Goal: Information Seeking & Learning: Check status

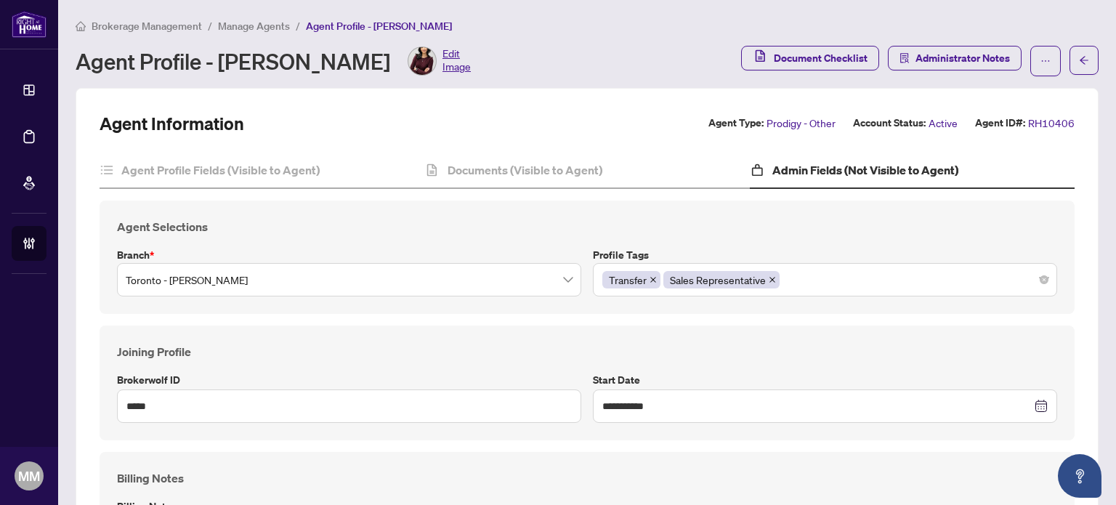
click at [230, 24] on span "Manage Agents" at bounding box center [254, 26] width 72 height 13
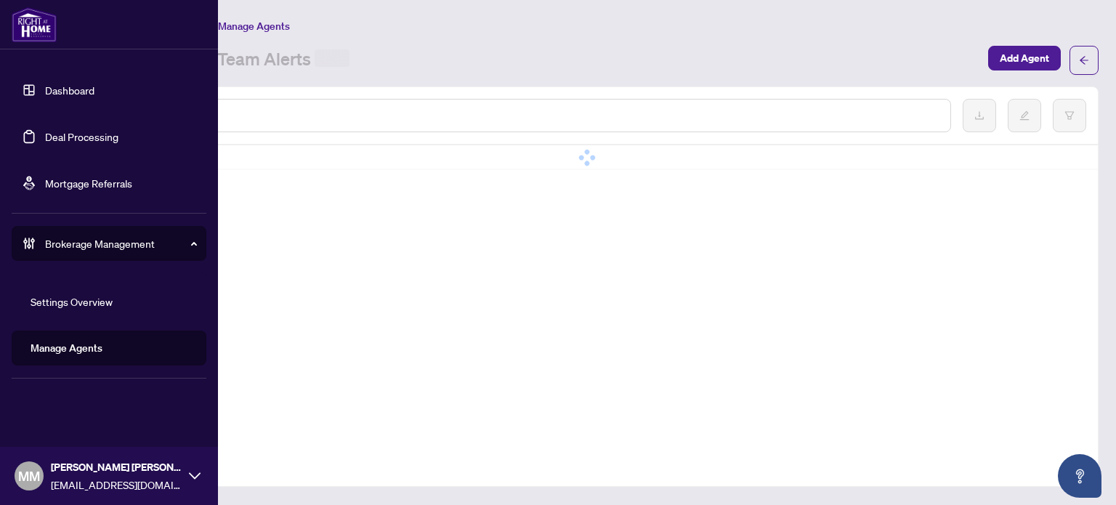
click at [105, 130] on link "Deal Processing" at bounding box center [81, 136] width 73 height 13
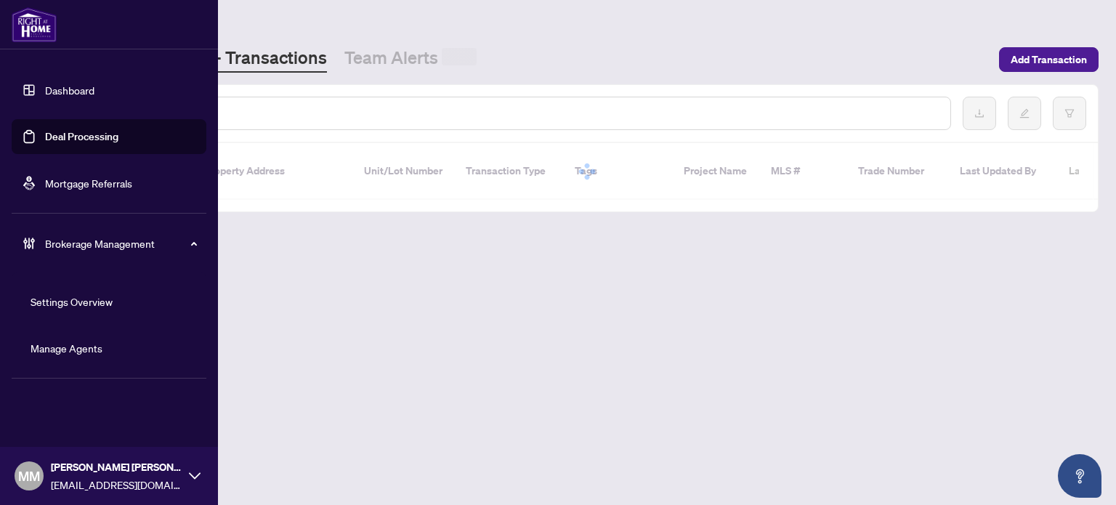
click at [71, 324] on ul "Settings Overview Manage Agents" at bounding box center [109, 324] width 195 height 105
click at [84, 345] on link "Manage Agents" at bounding box center [67, 347] width 72 height 13
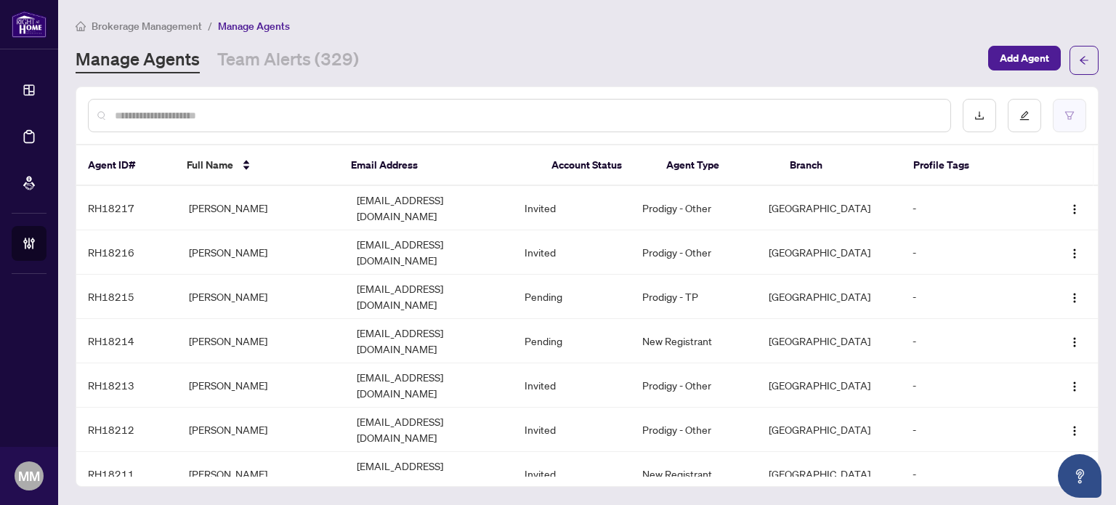
click at [1076, 115] on button "button" at bounding box center [1068, 115] width 33 height 33
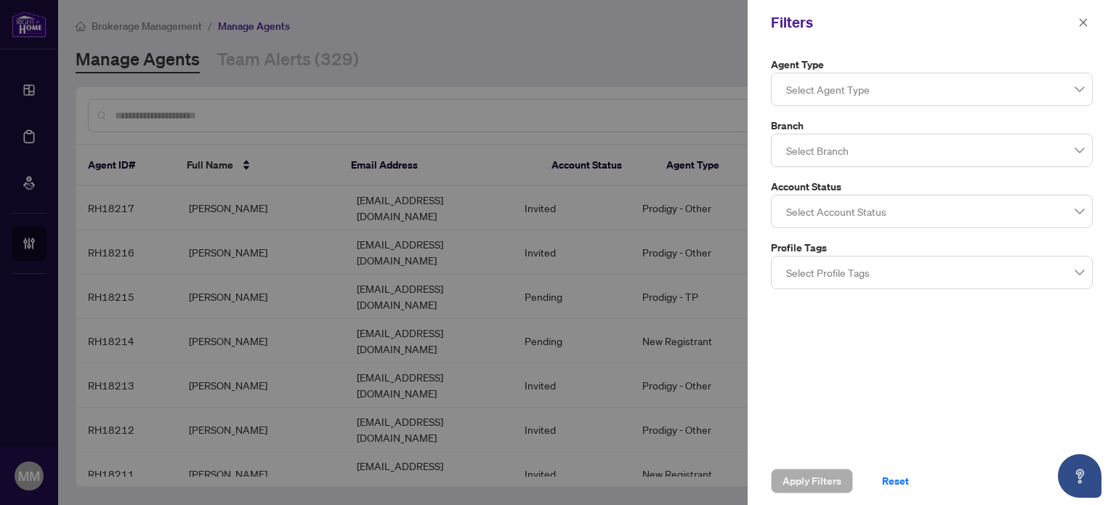
click at [1028, 94] on div at bounding box center [931, 89] width 303 height 26
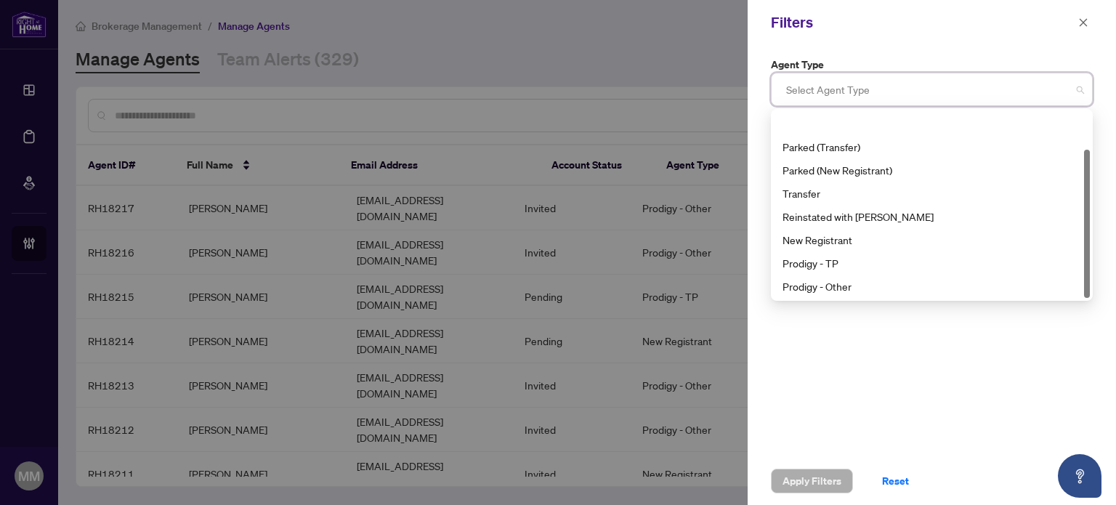
scroll to position [46, 0]
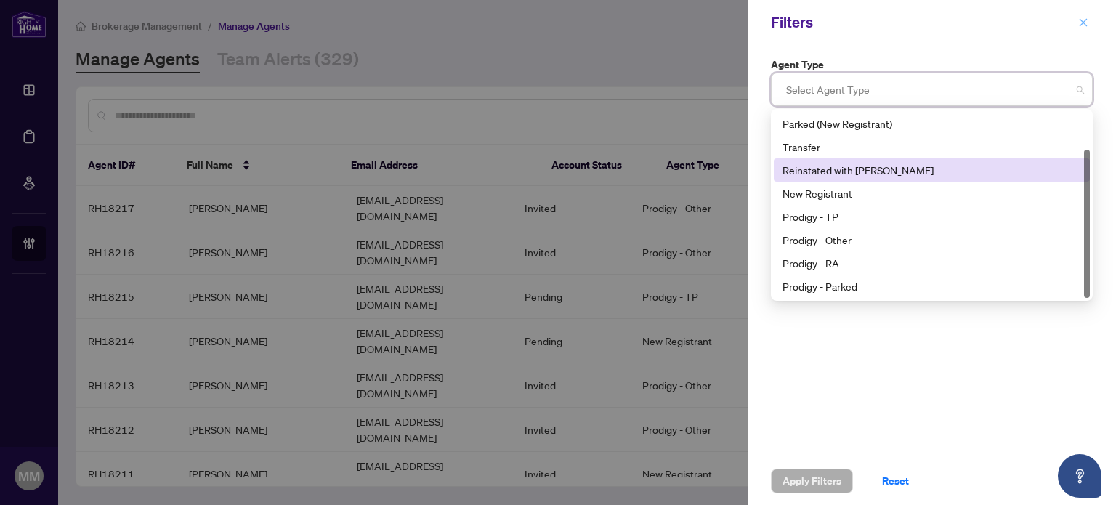
click at [1075, 21] on button "button" at bounding box center [1082, 22] width 19 height 17
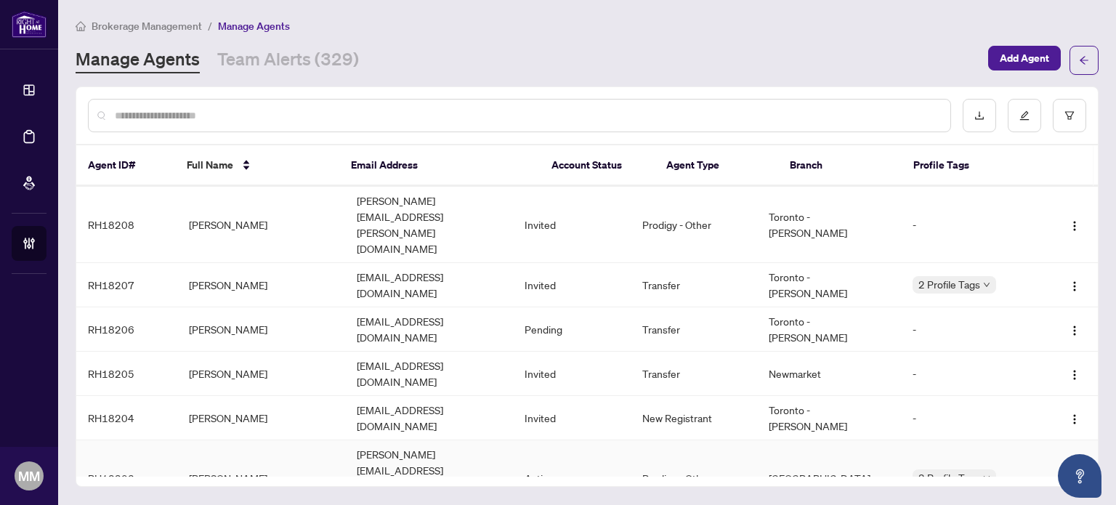
scroll to position [346, 0]
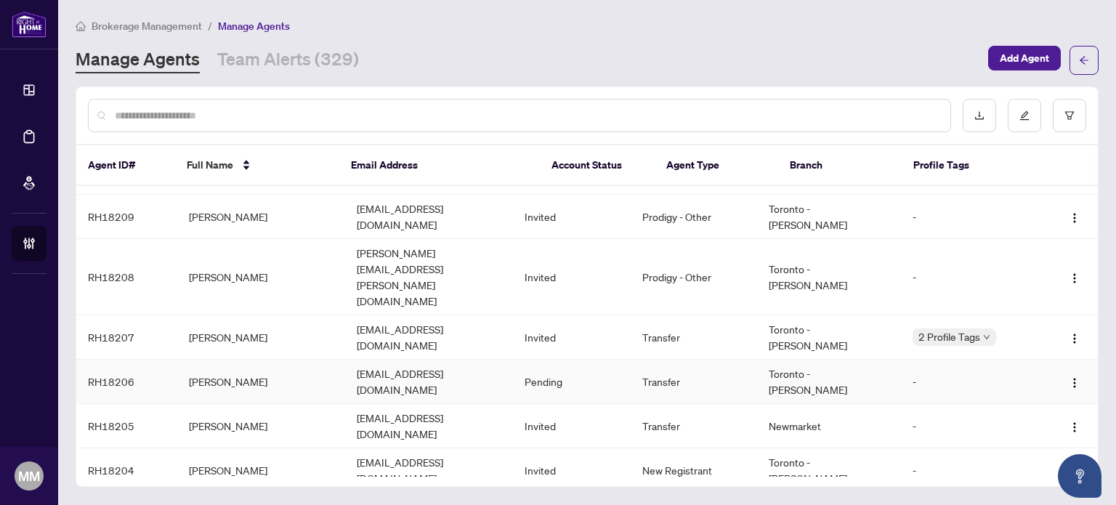
click at [293, 360] on td "Chris Stribopoulos" at bounding box center [261, 382] width 168 height 44
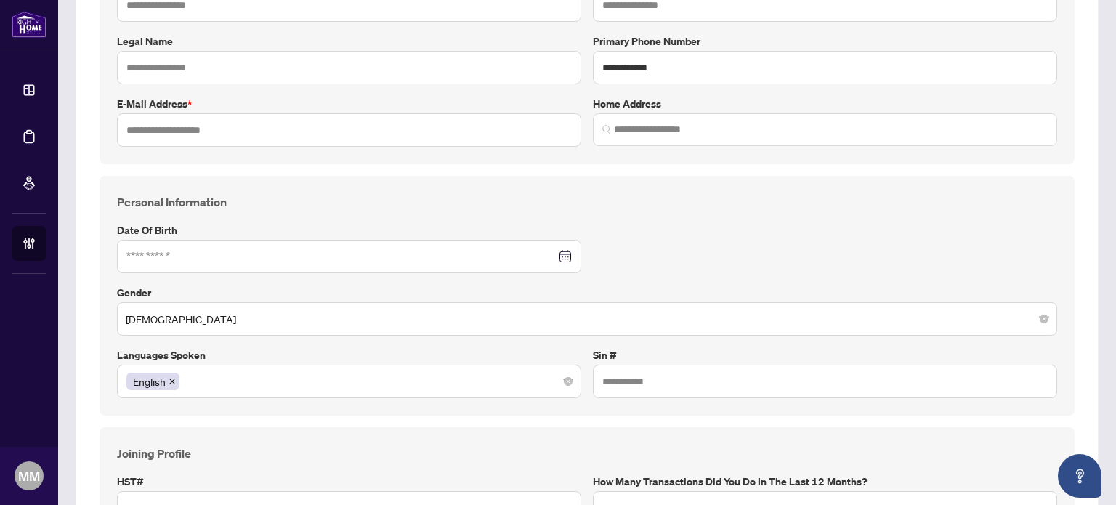
type input "*****"
type input "**********"
type input "*********"
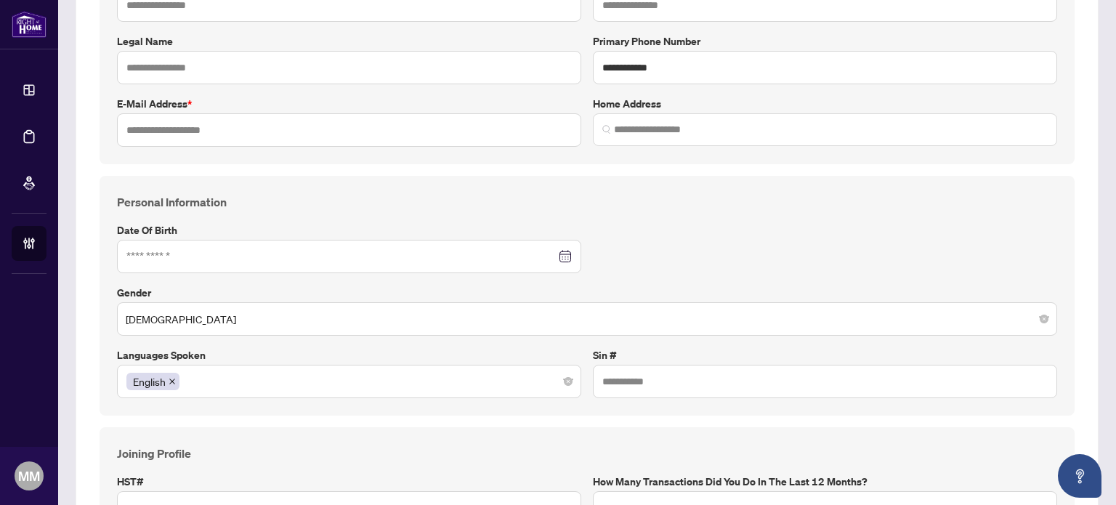
type input "**********"
type input "*"
type input "*****"
type input "**********"
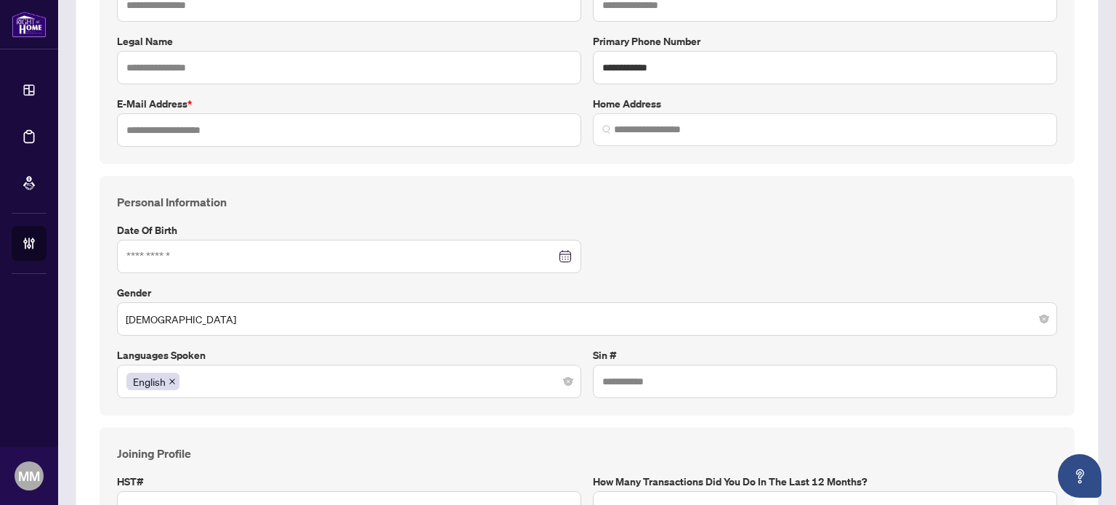
type input "*****"
type input "*******"
type input "**********"
type input "****"
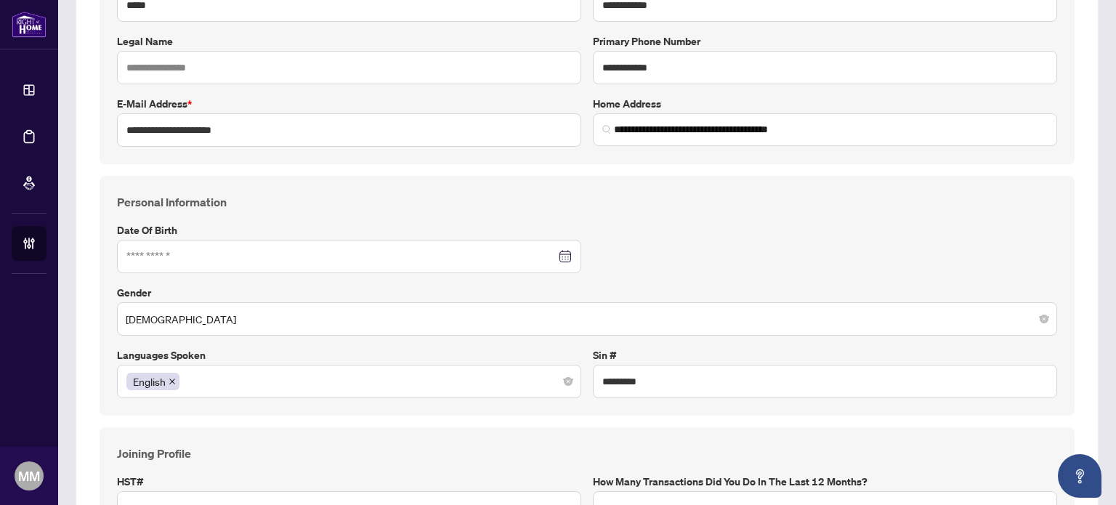
type input "**********"
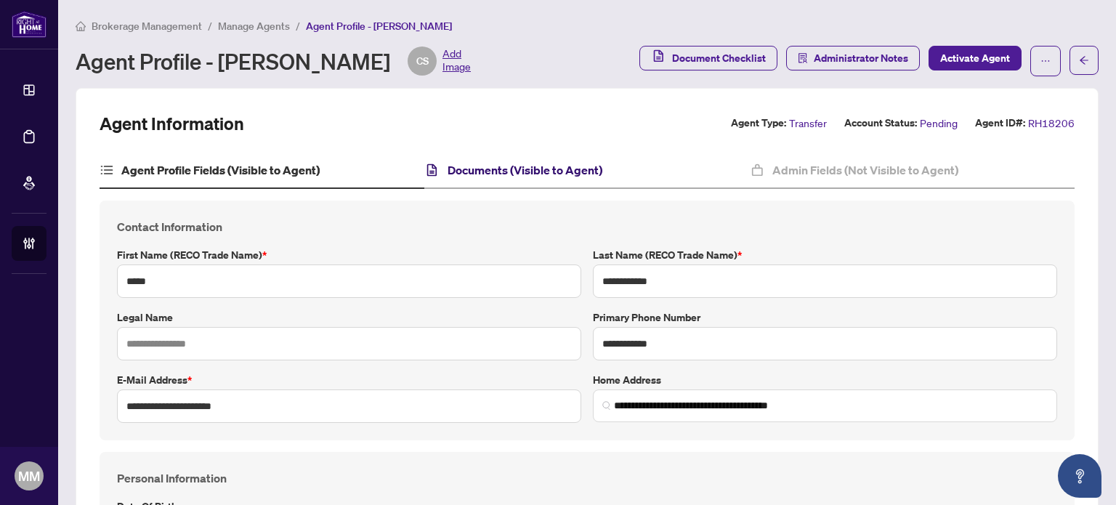
click at [597, 176] on h4 "Documents (Visible to Agent)" at bounding box center [524, 169] width 155 height 17
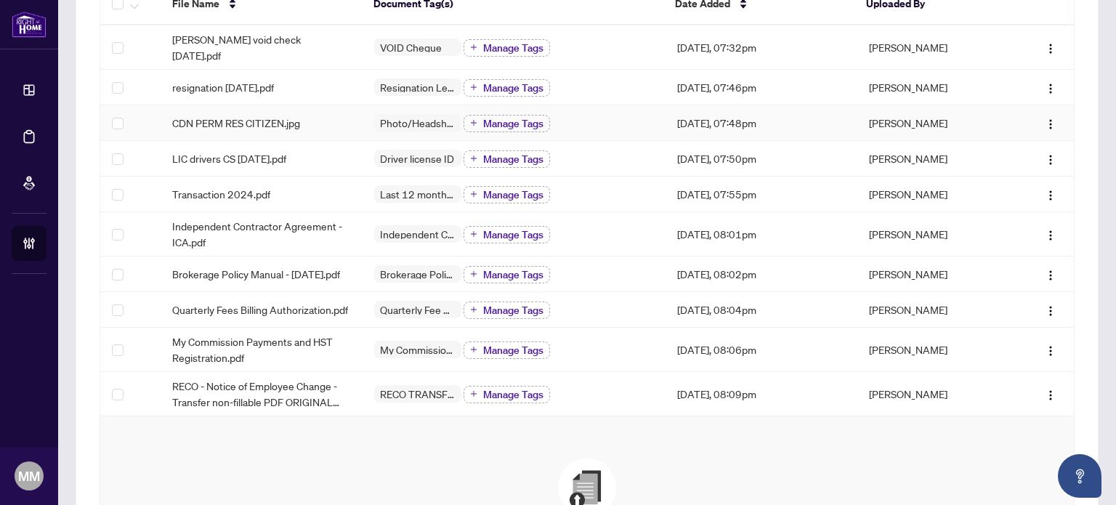
scroll to position [145, 0]
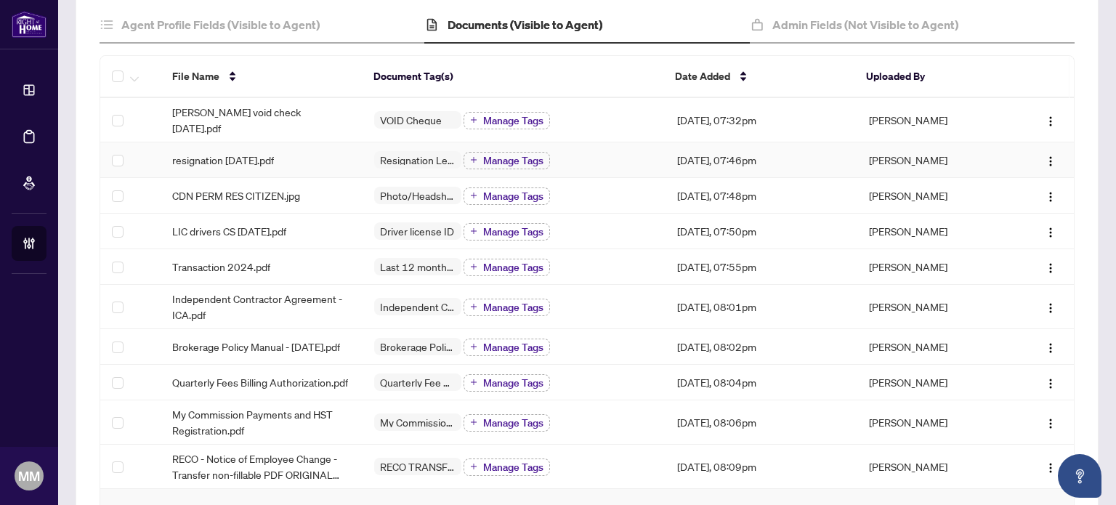
click at [314, 171] on td "resignation aug 27 2025.pdf" at bounding box center [262, 160] width 202 height 36
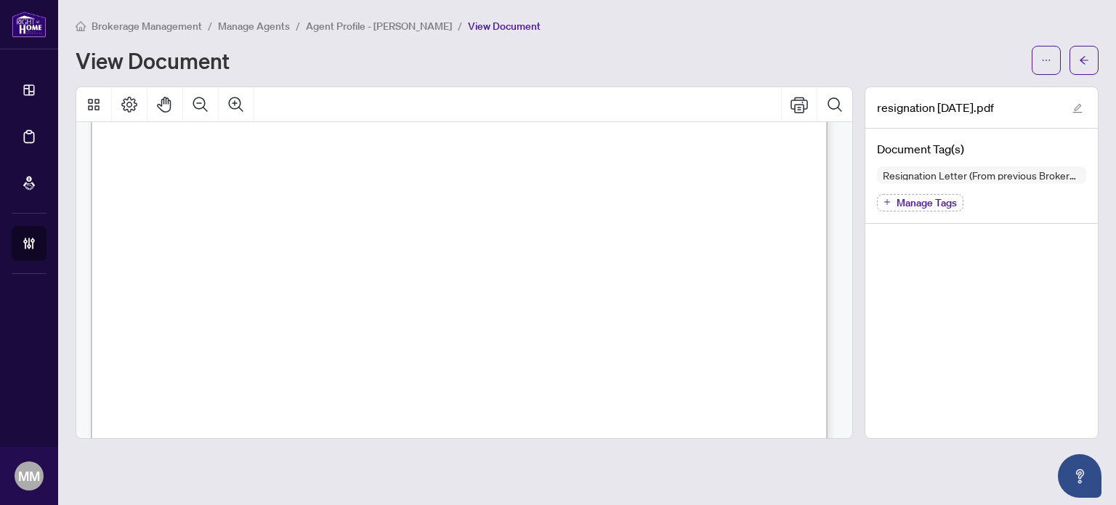
scroll to position [73, 0]
click at [1089, 46] on button "button" at bounding box center [1083, 60] width 29 height 29
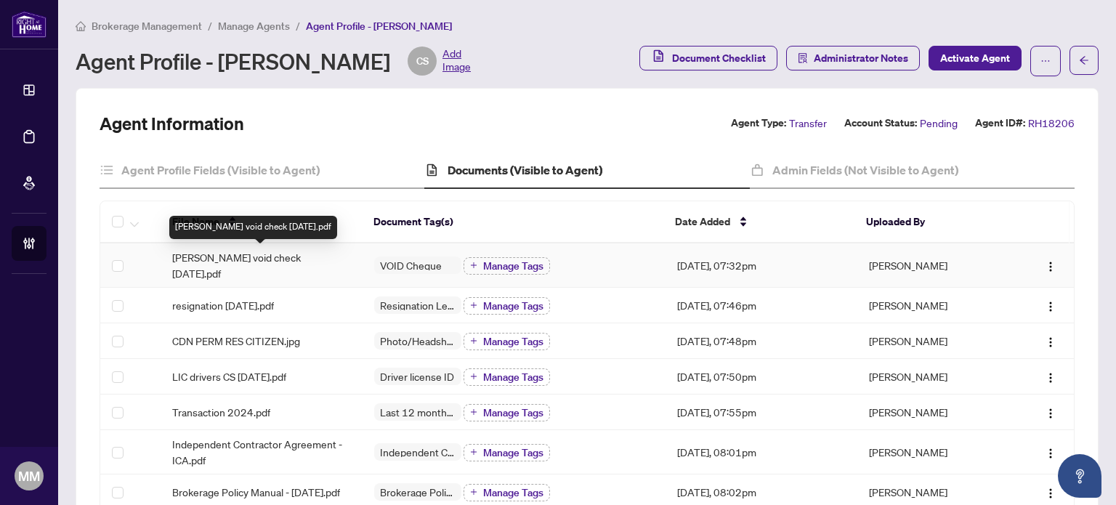
click at [324, 264] on span "Chris Stribopoulos void check August 26 2020.pdf" at bounding box center [261, 265] width 179 height 32
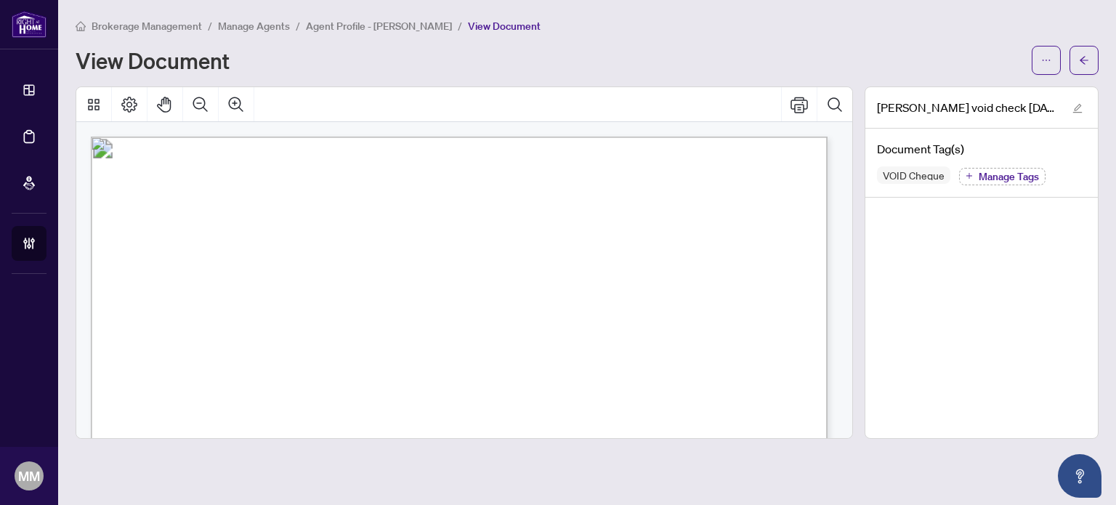
scroll to position [73, 0]
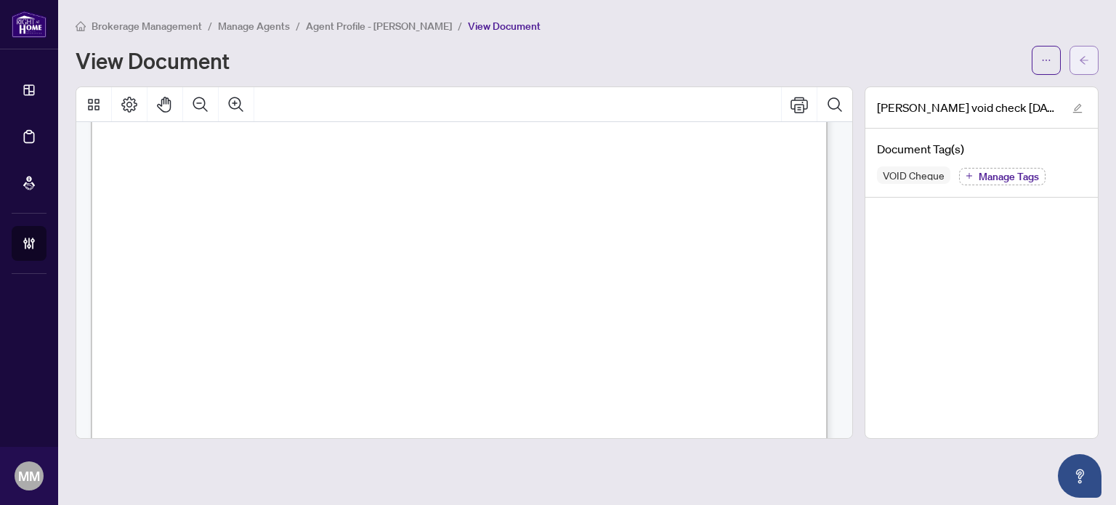
click at [1086, 57] on icon "arrow-left" at bounding box center [1084, 60] width 10 height 10
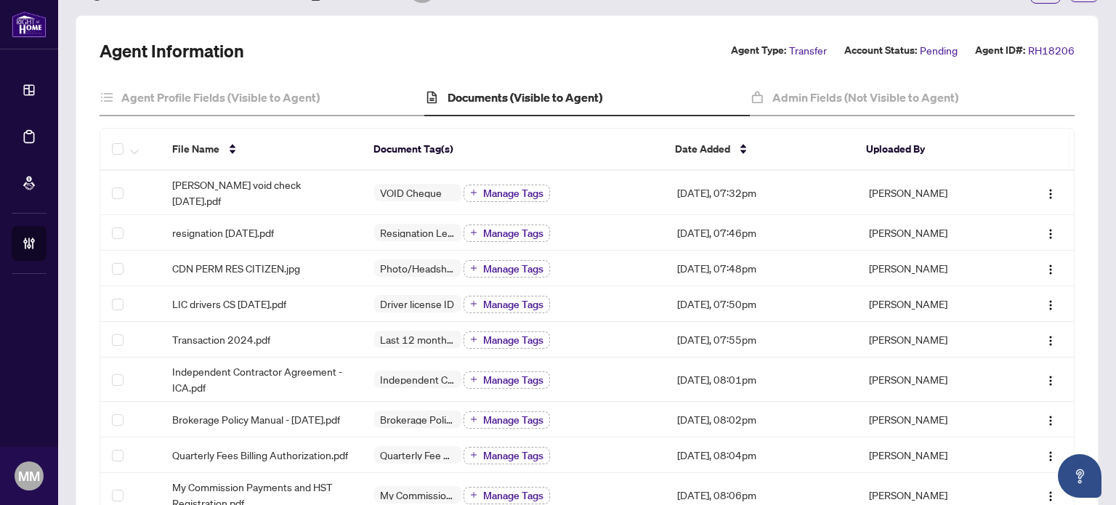
scroll to position [145, 0]
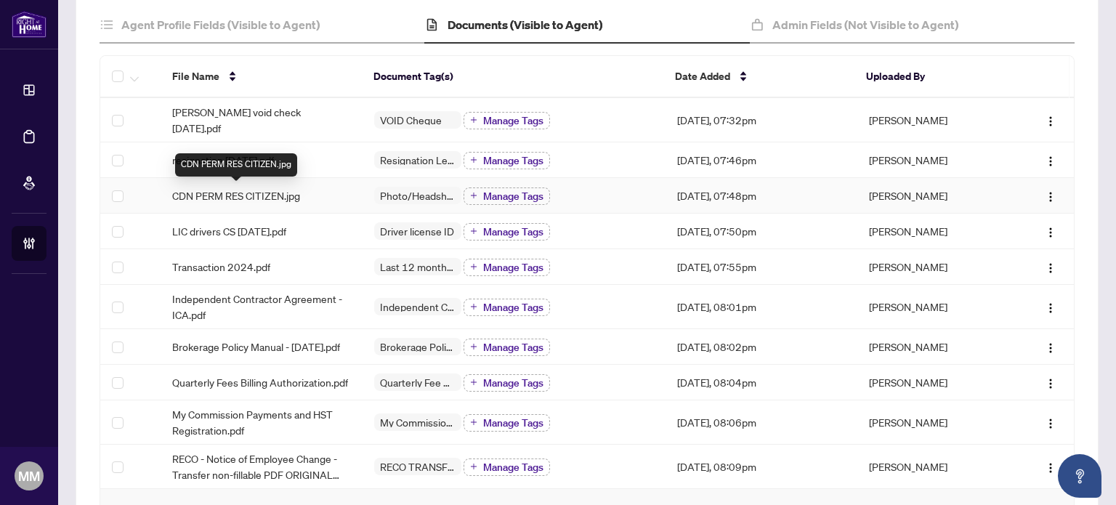
click at [283, 193] on span "CDN PERM RES CITIZEN.jpg" at bounding box center [236, 195] width 128 height 16
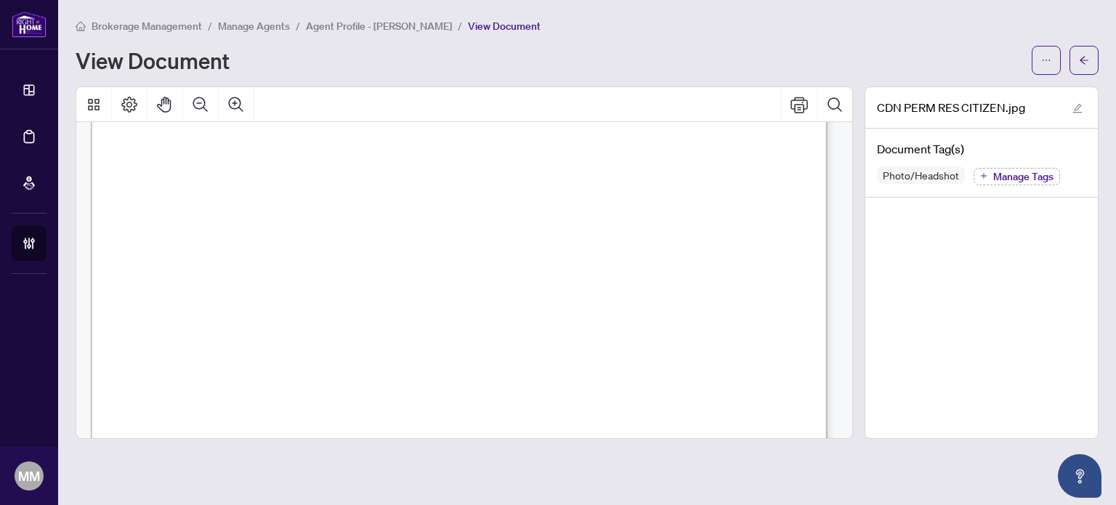
scroll to position [291, 0]
click at [1085, 53] on span "button" at bounding box center [1084, 60] width 10 height 23
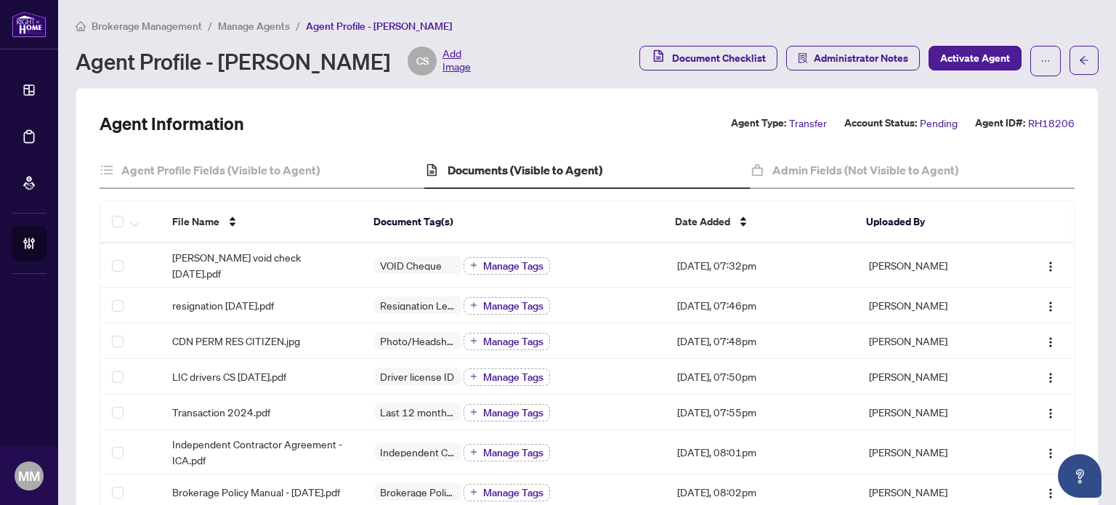
scroll to position [145, 0]
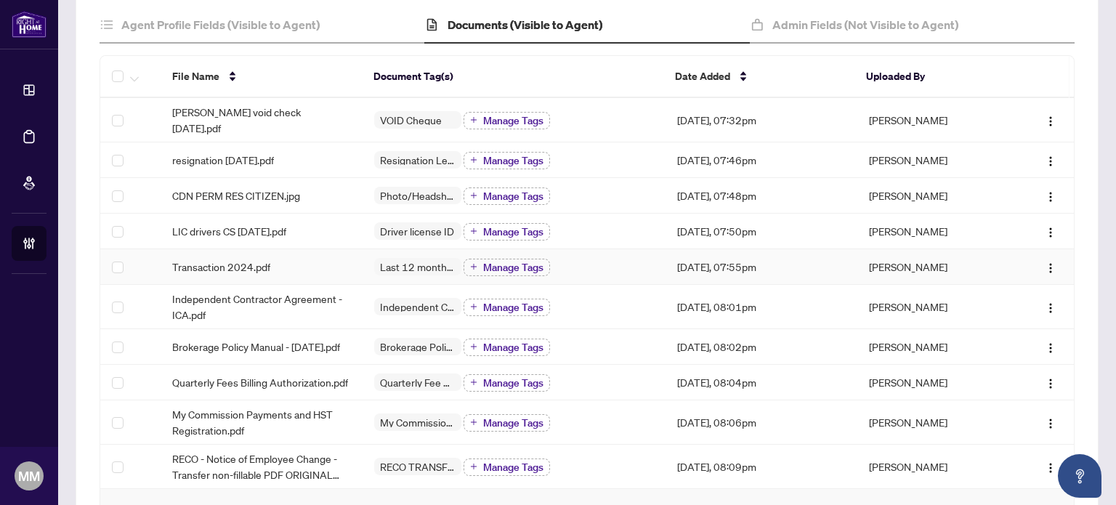
click at [307, 255] on td "Transaction 2024.pdf" at bounding box center [262, 267] width 202 height 36
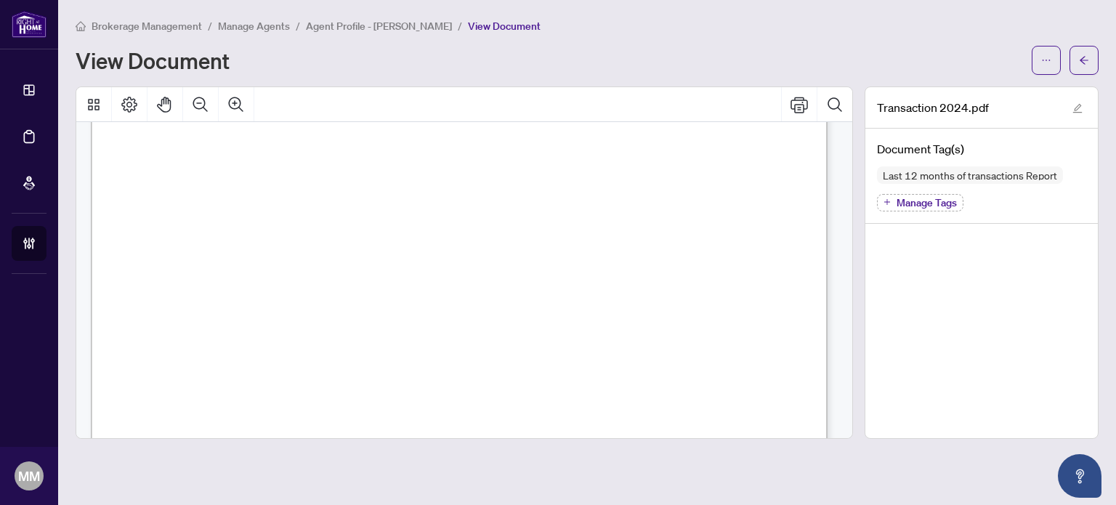
scroll to position [73, 0]
click at [1079, 64] on icon "arrow-left" at bounding box center [1084, 60] width 10 height 10
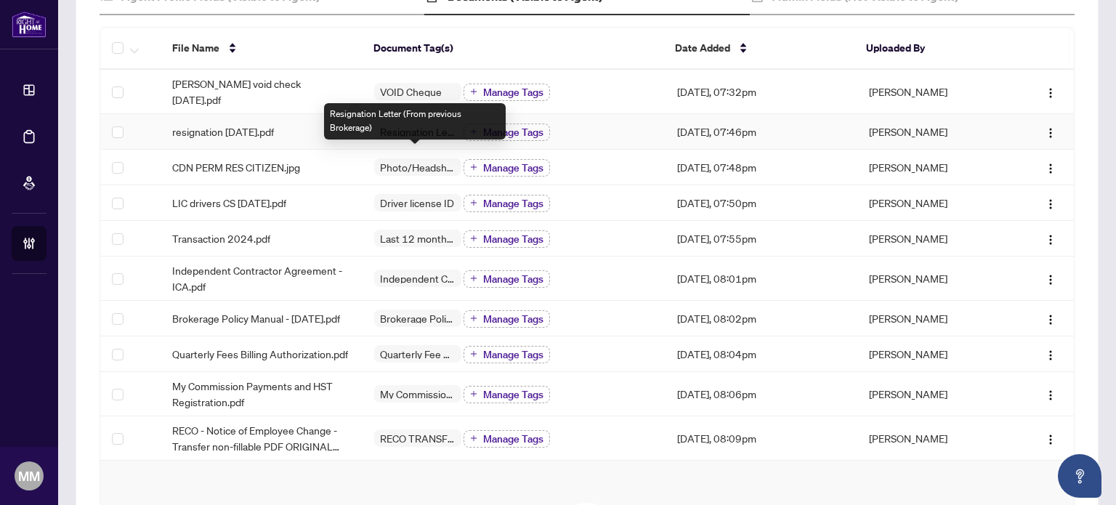
scroll to position [218, 0]
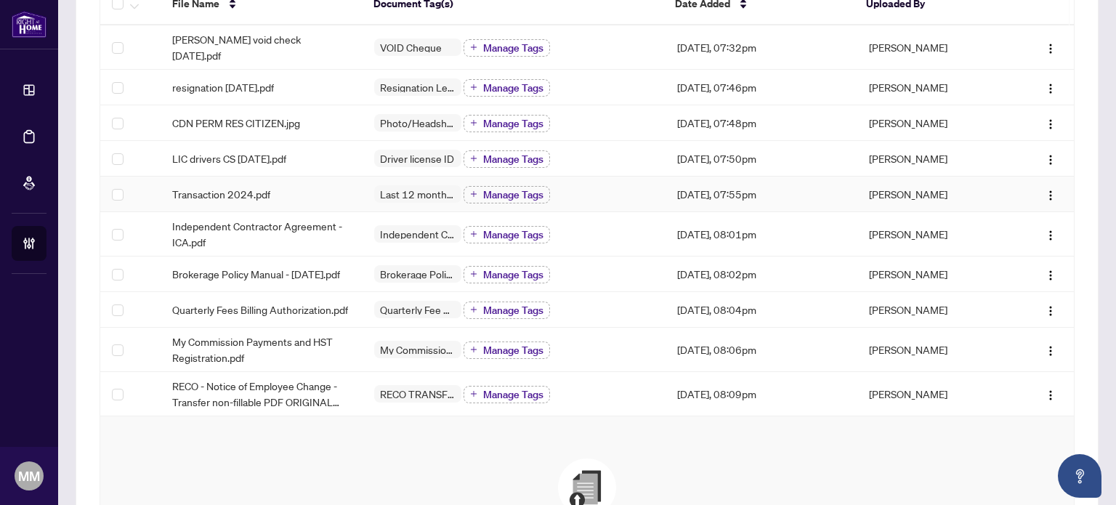
click at [325, 180] on td "Transaction 2024.pdf" at bounding box center [262, 194] width 202 height 36
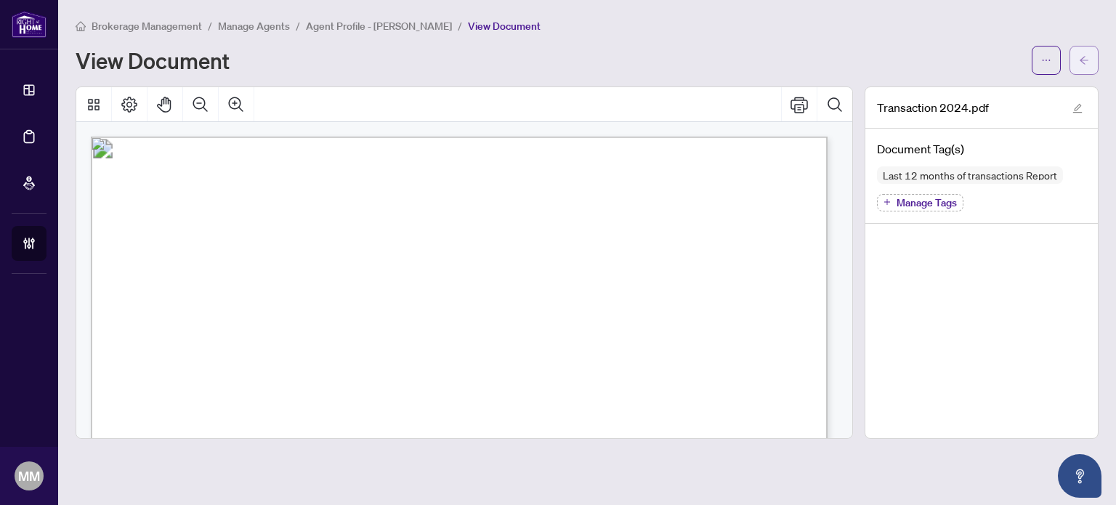
click at [1081, 61] on icon "arrow-left" at bounding box center [1084, 60] width 10 height 10
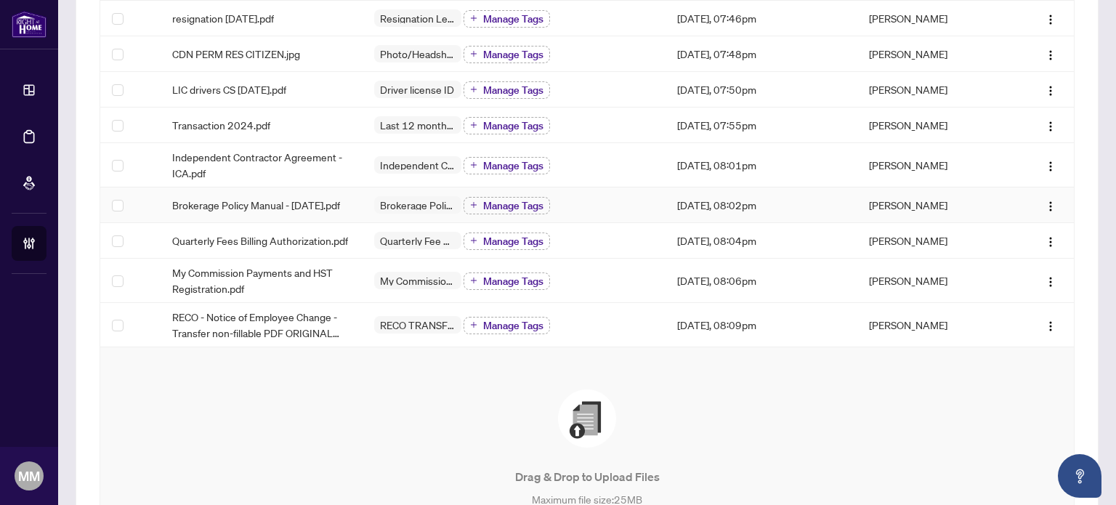
scroll to position [291, 0]
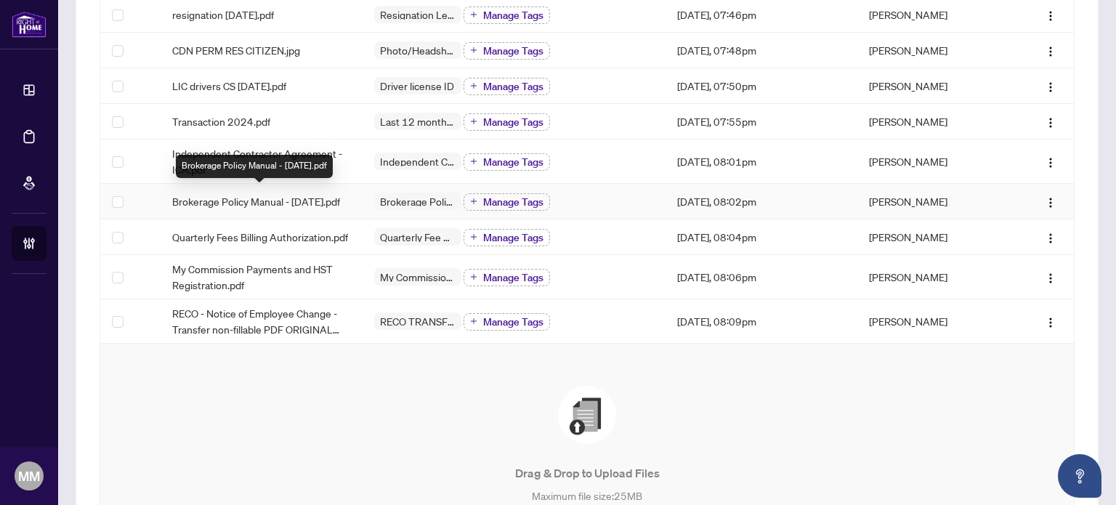
click at [329, 209] on span "Brokerage Policy Manual - July 2025.pdf" at bounding box center [256, 201] width 168 height 16
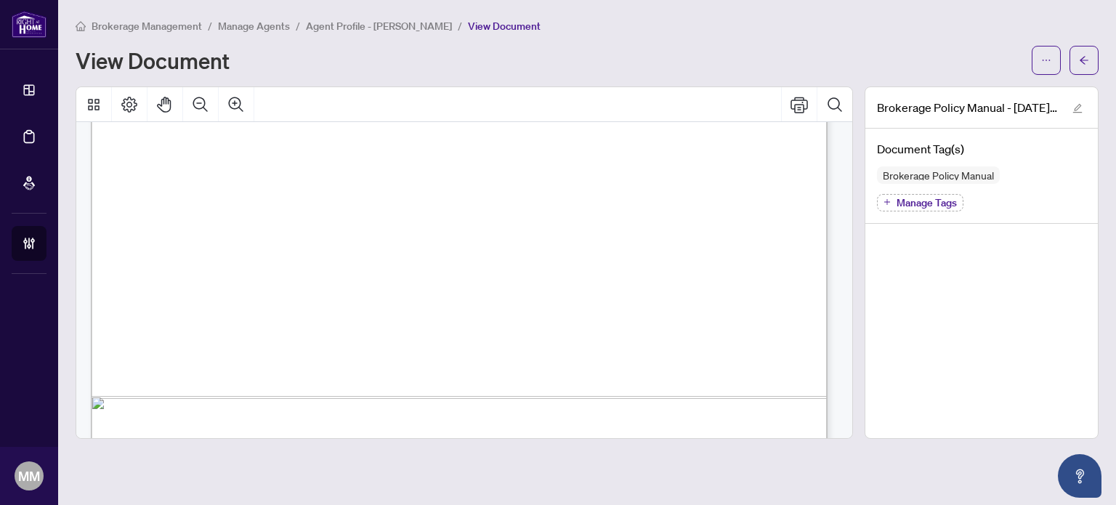
scroll to position [56890, 0]
click at [1099, 65] on main "Brokerage Management / Manage Agents / Agent Profile - Chris Stribopoulos / Vie…" at bounding box center [586, 252] width 1057 height 505
click at [1089, 69] on button "button" at bounding box center [1083, 60] width 29 height 29
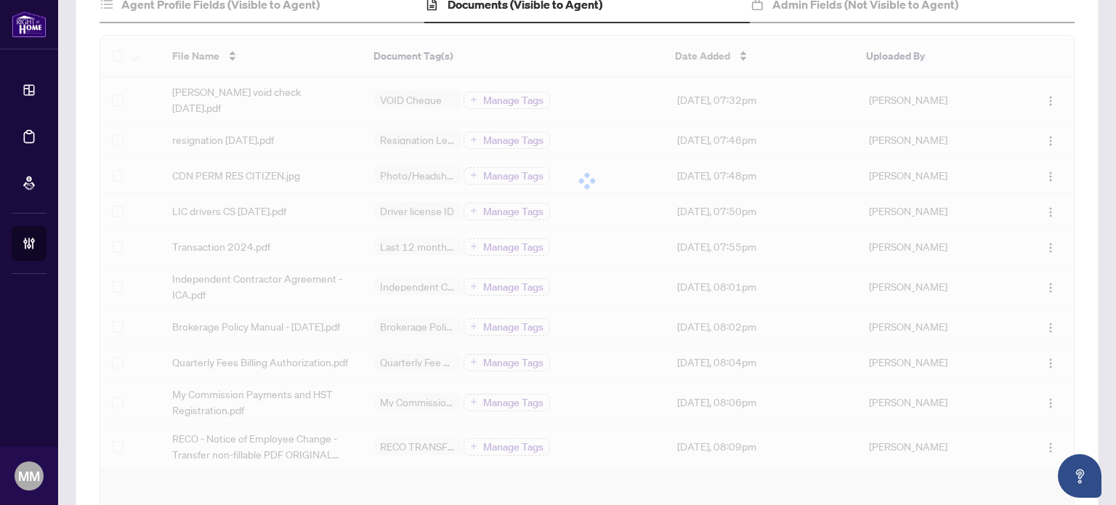
scroll to position [218, 0]
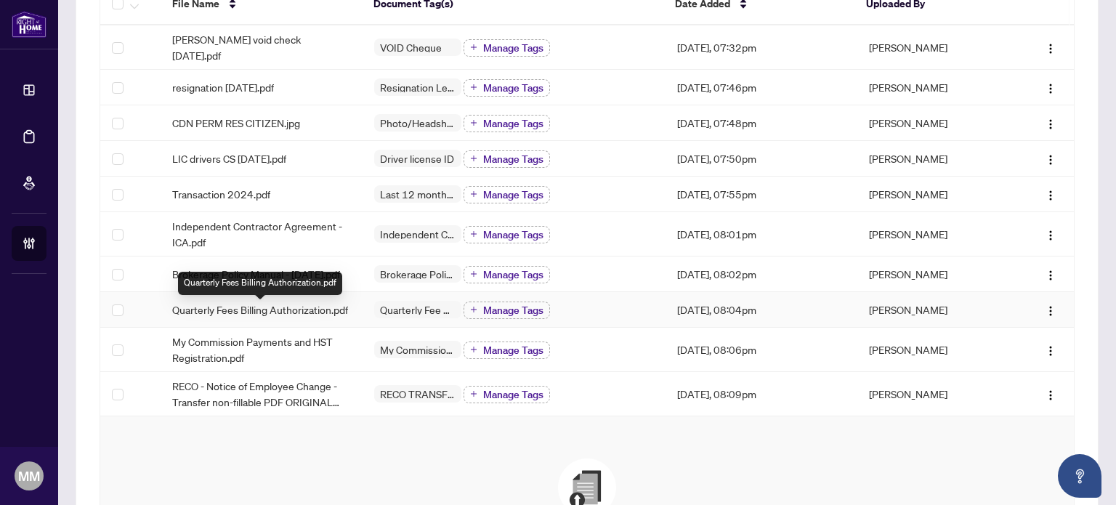
click at [314, 317] on span "Quarterly Fees Billing Authorization.pdf" at bounding box center [260, 309] width 176 height 16
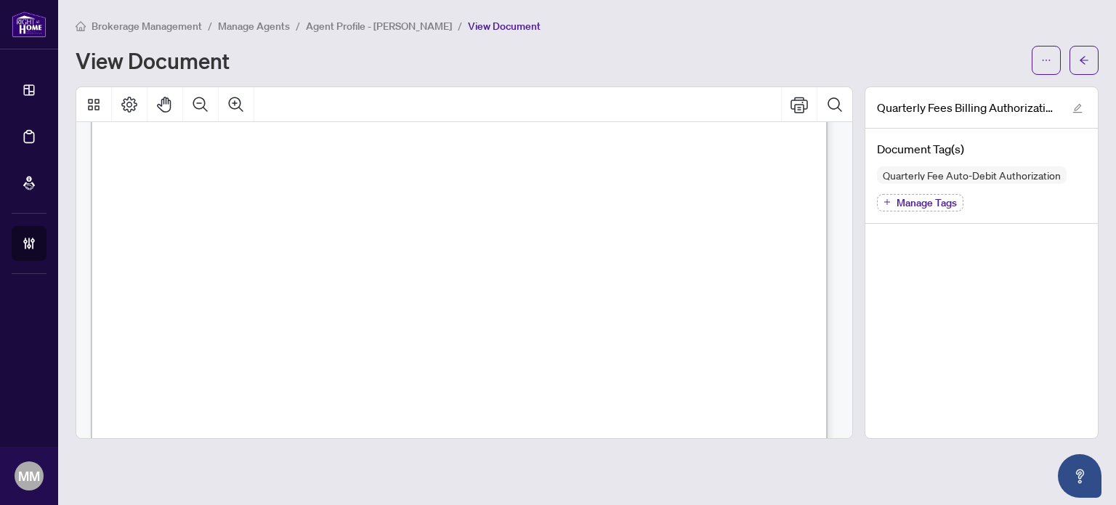
scroll to position [508, 0]
click at [1079, 67] on span "button" at bounding box center [1084, 60] width 10 height 23
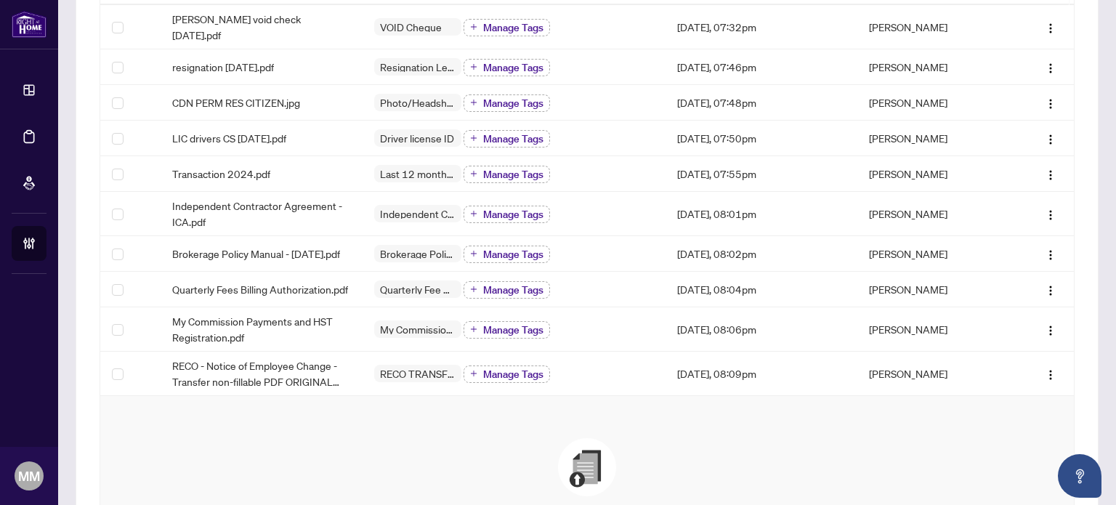
scroll to position [363, 0]
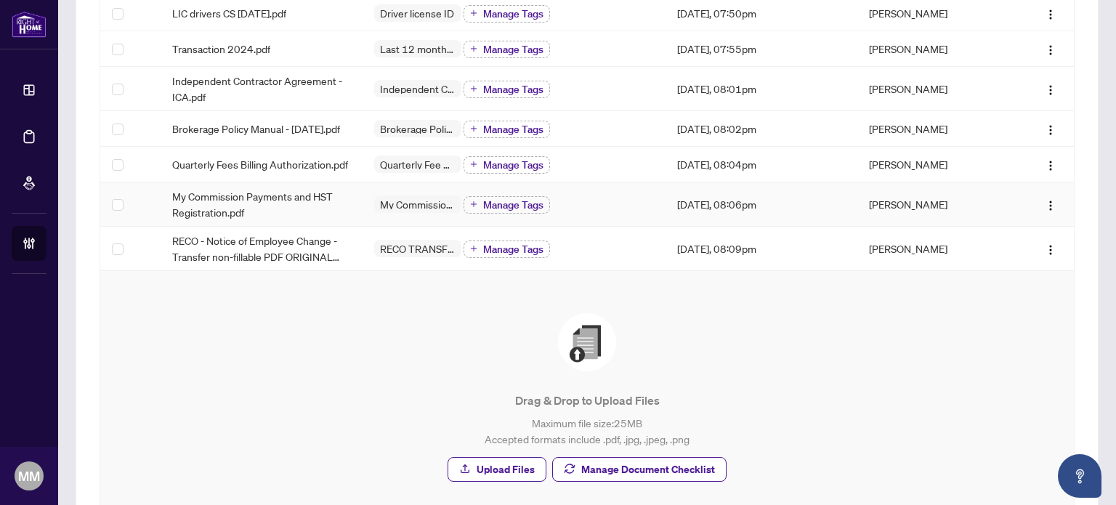
click at [695, 206] on td "Aug/27/2025, 08:06pm" at bounding box center [761, 204] width 192 height 44
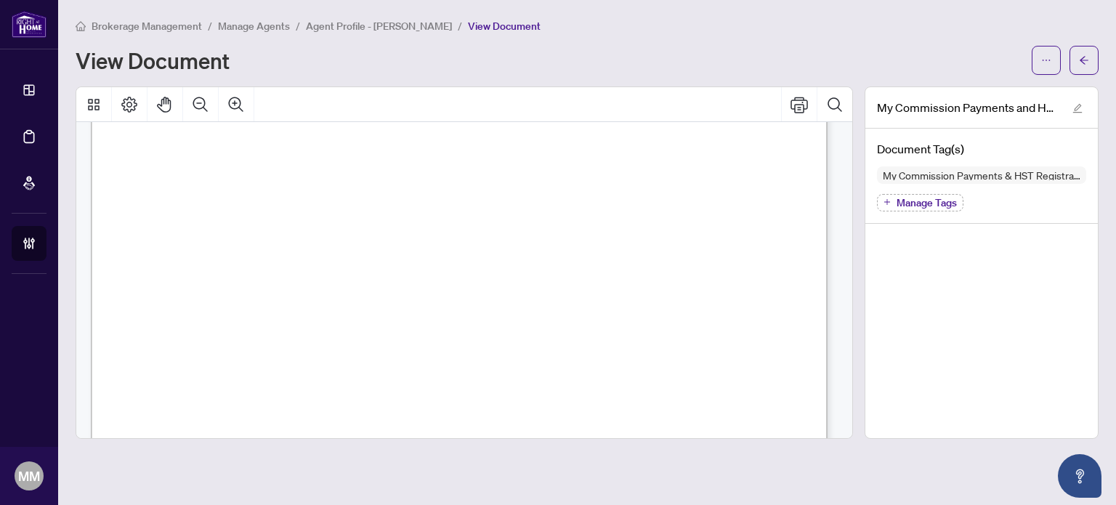
scroll to position [581, 0]
click at [1086, 58] on icon "arrow-left" at bounding box center [1084, 60] width 10 height 10
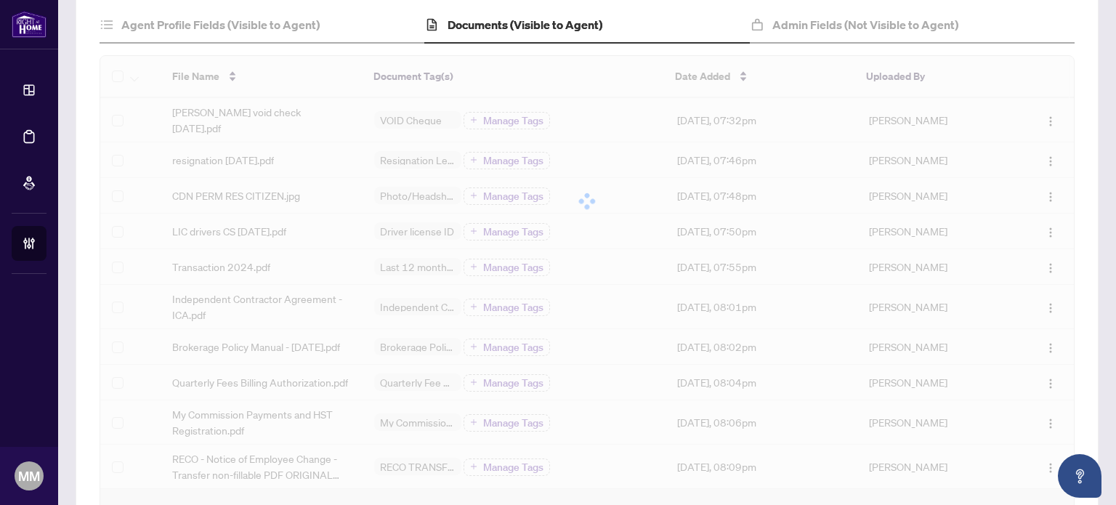
scroll to position [291, 0]
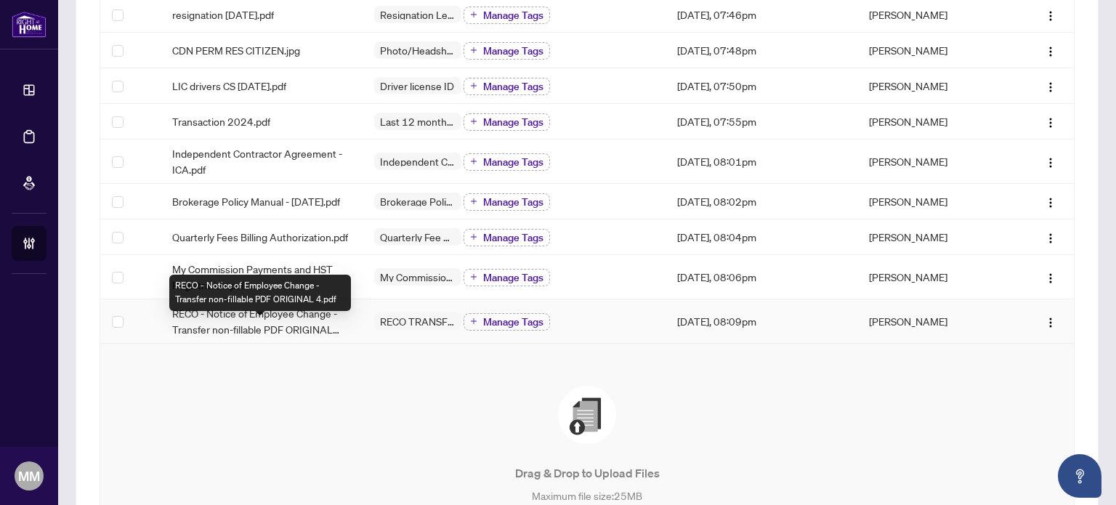
click at [302, 333] on span "RECO - Notice of Employee Change - Transfer non-fillable PDF ORIGINAL 4.pdf" at bounding box center [261, 321] width 179 height 32
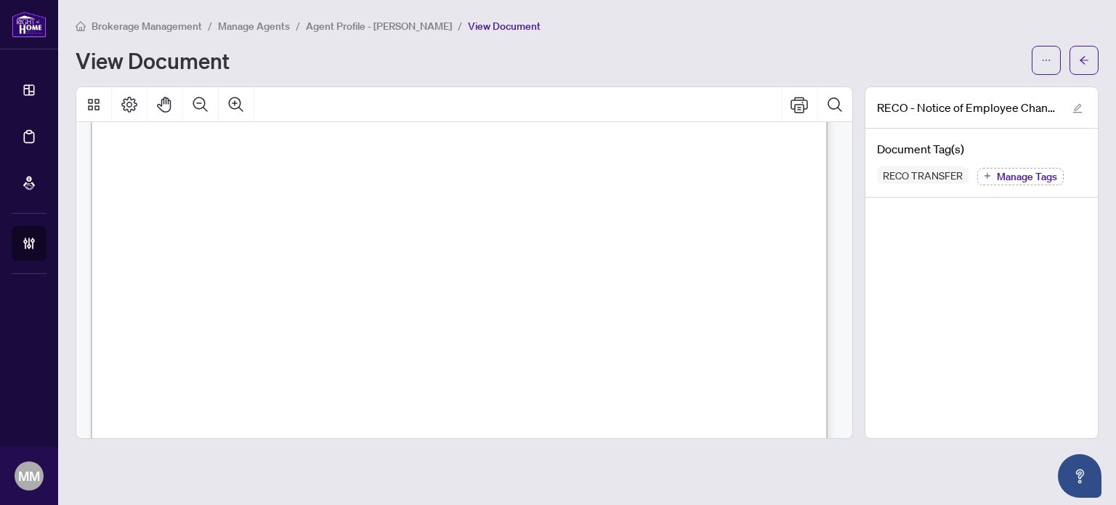
scroll to position [1453, 0]
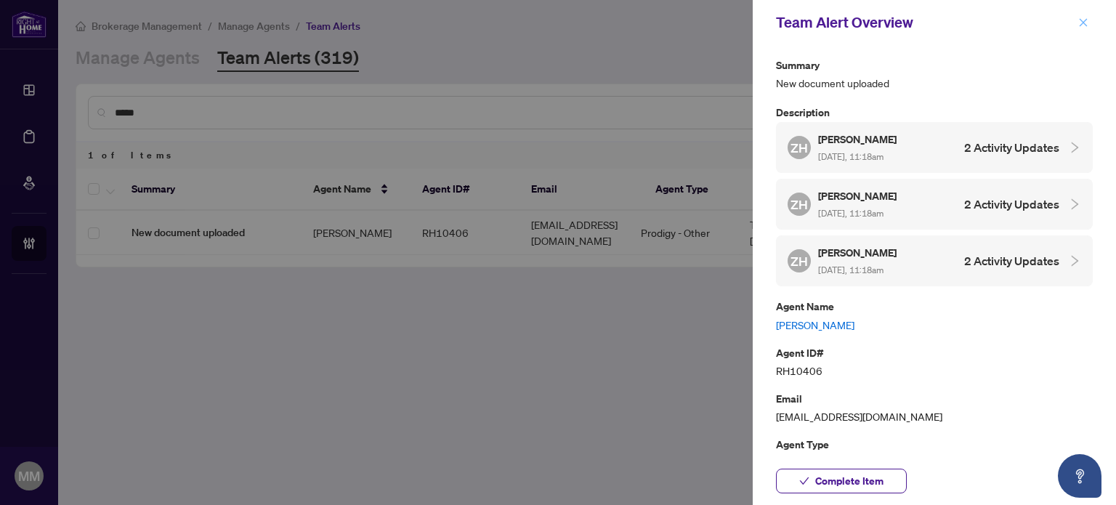
click at [1080, 26] on icon "close" at bounding box center [1083, 22] width 10 height 10
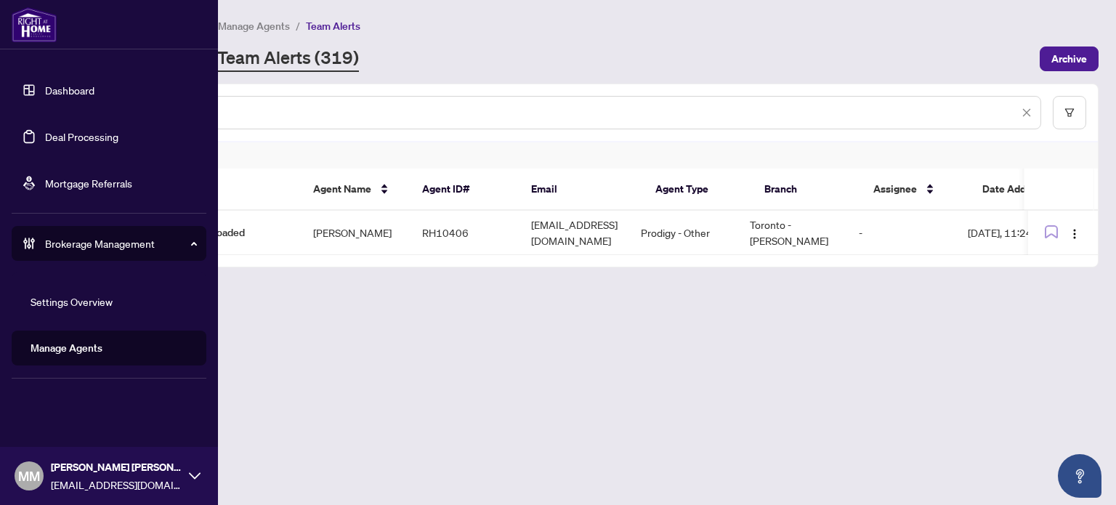
click at [75, 136] on link "Deal Processing" at bounding box center [81, 136] width 73 height 13
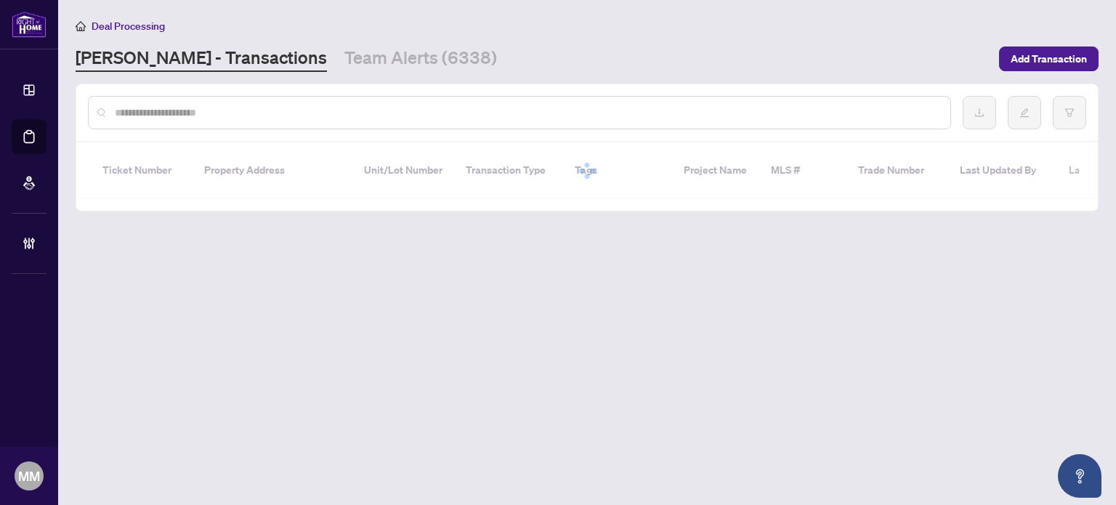
drag, startPoint x: 317, startPoint y: 53, endPoint x: 325, endPoint y: 92, distance: 39.2
click at [344, 53] on link "Team Alerts (6338)" at bounding box center [420, 59] width 153 height 26
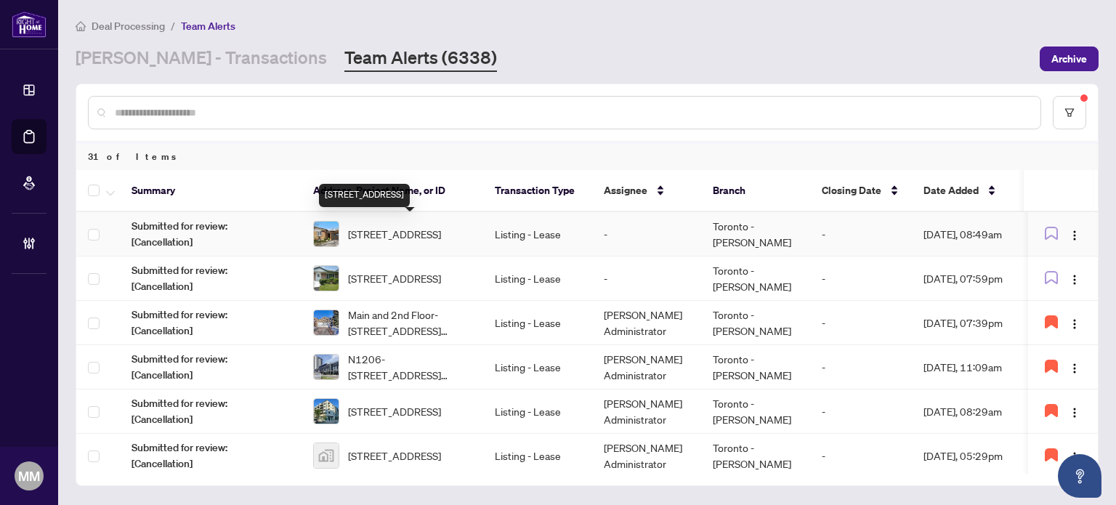
click at [423, 242] on span "2368 Mountland Dr, Peterborough West, Ontario K9K 1W4, Canada" at bounding box center [394, 234] width 93 height 16
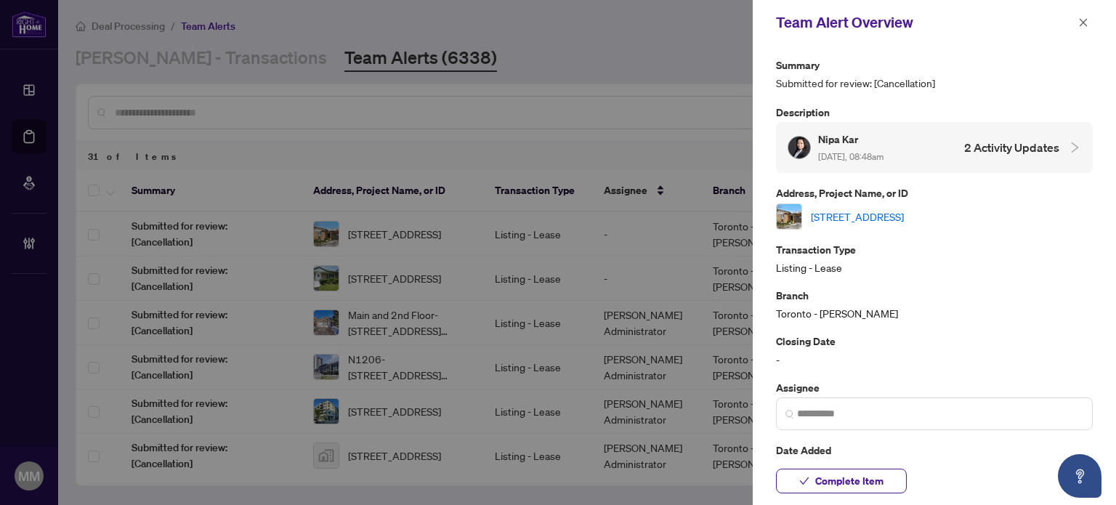
click at [903, 212] on link "2368 Mountland Dr, Peterborough West, Ontario K9K 1W4, Canada" at bounding box center [857, 216] width 93 height 16
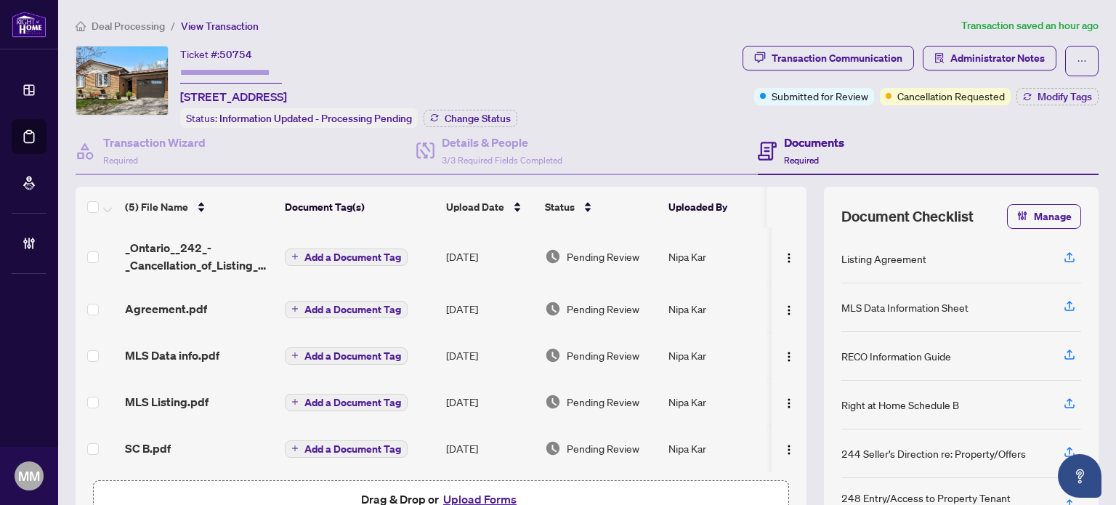
scroll to position [87, 0]
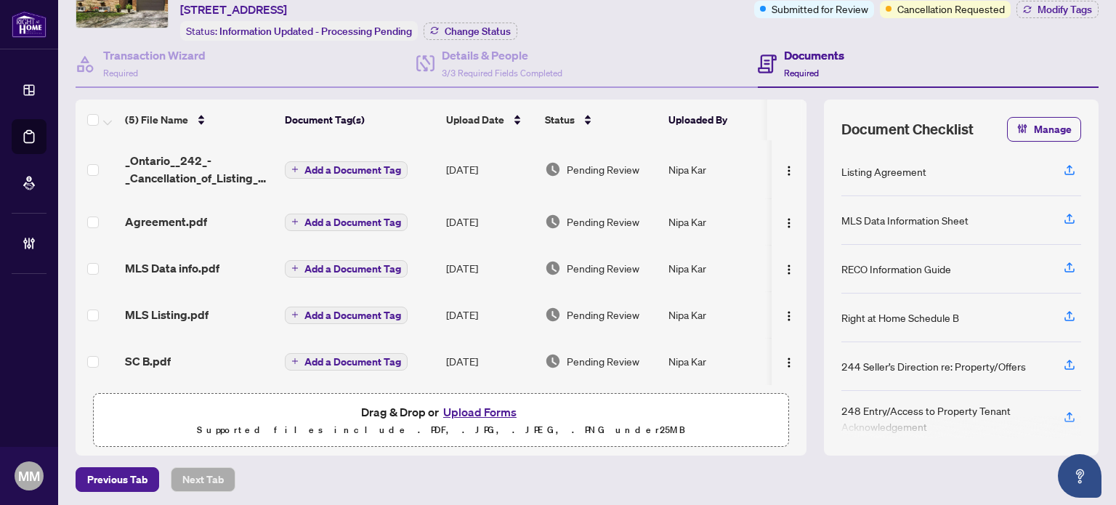
click at [804, 163] on div "(5) File Name Document Tag(s) Upload Date Status Uploaded By _Ontario__242_-_Ca…" at bounding box center [587, 277] width 1023 height 356
click at [824, 147] on div "Document Checklist Manage Listing Agreement MLS Data Information Sheet RECO Inf…" at bounding box center [961, 277] width 275 height 356
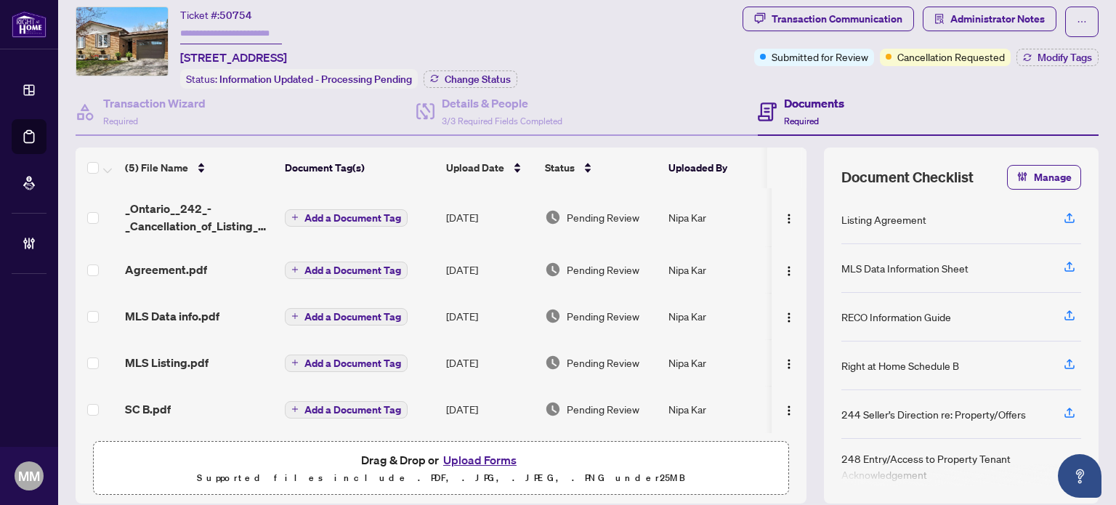
scroll to position [0, 0]
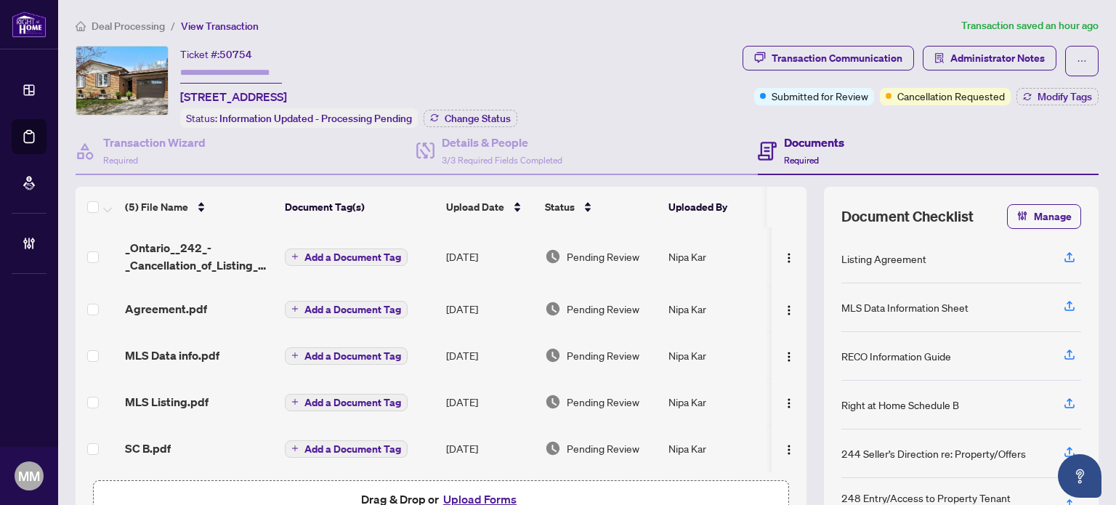
click at [482, 251] on td "[DATE]" at bounding box center [489, 256] width 99 height 58
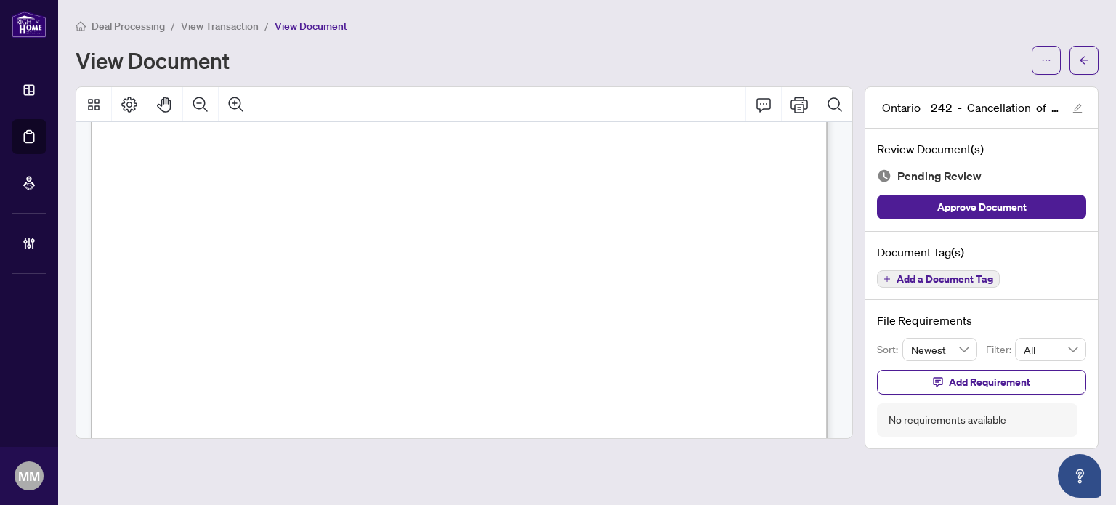
scroll to position [218, 0]
click at [862, 202] on div "_Ontario__242_-_Cancellation_of_Listing_Agreement___Authority_to_Offer_for_Sale…" at bounding box center [980, 267] width 245 height 362
click at [1078, 63] on button "button" at bounding box center [1083, 60] width 29 height 29
